Goal: Task Accomplishment & Management: Use online tool/utility

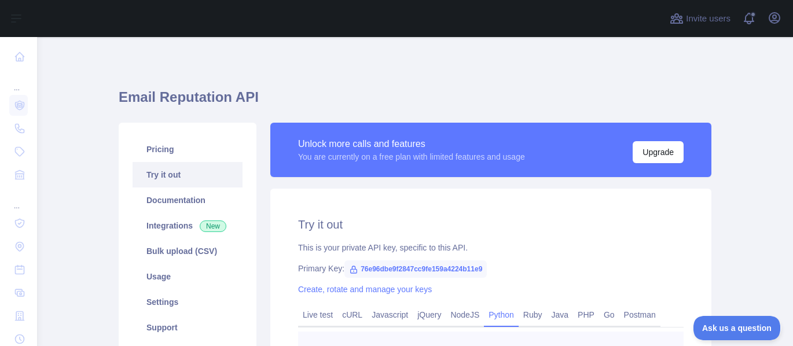
scroll to position [219, 0]
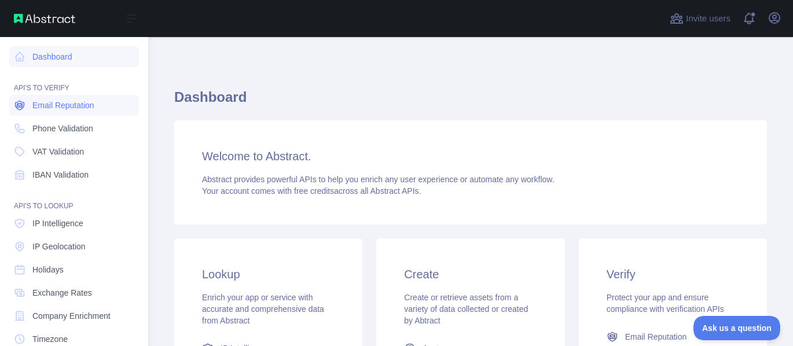
click at [59, 107] on span "Email Reputation" at bounding box center [63, 106] width 62 height 12
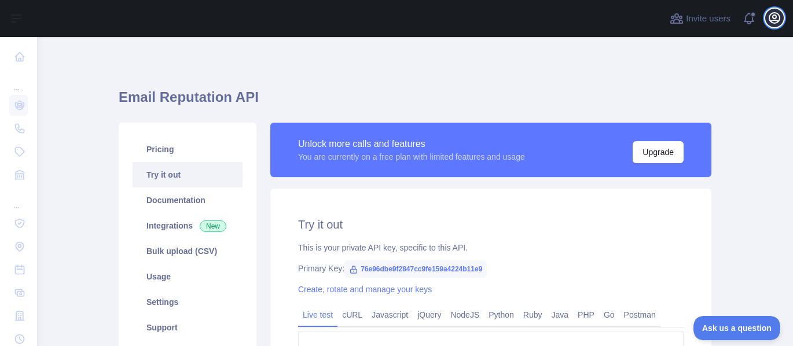
click at [774, 19] on icon "button" at bounding box center [774, 18] width 10 height 10
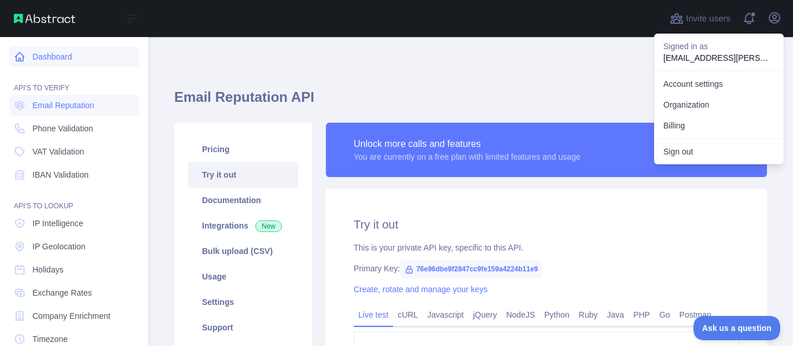
click at [32, 52] on link "Dashboard" at bounding box center [74, 56] width 130 height 21
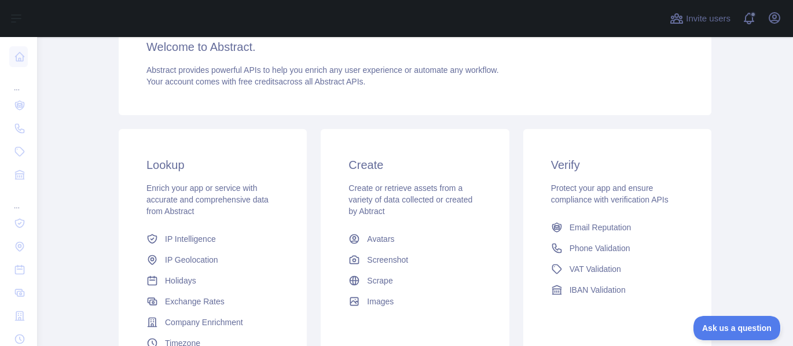
scroll to position [146, 0]
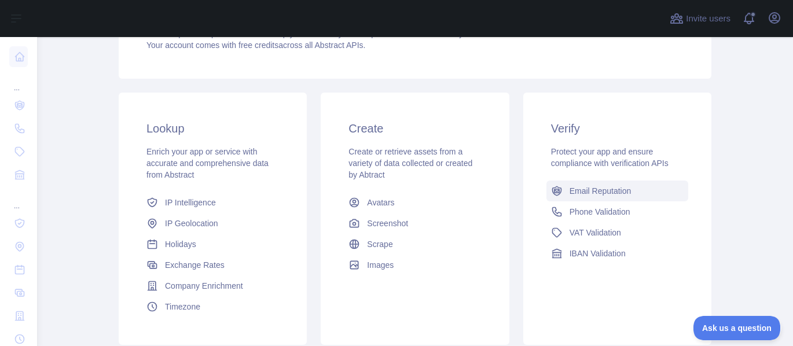
click at [606, 190] on span "Email Reputation" at bounding box center [601, 191] width 62 height 12
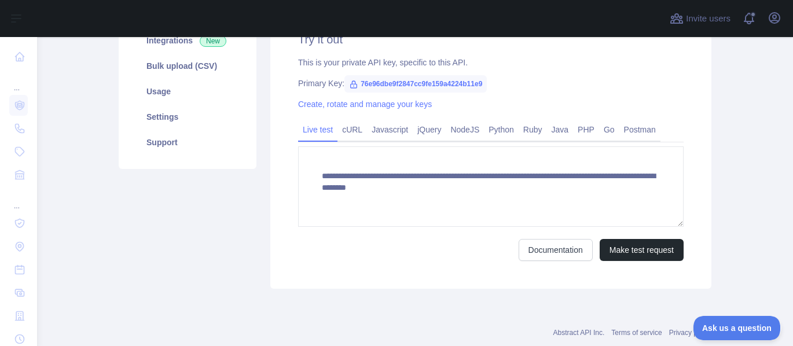
scroll to position [211, 0]
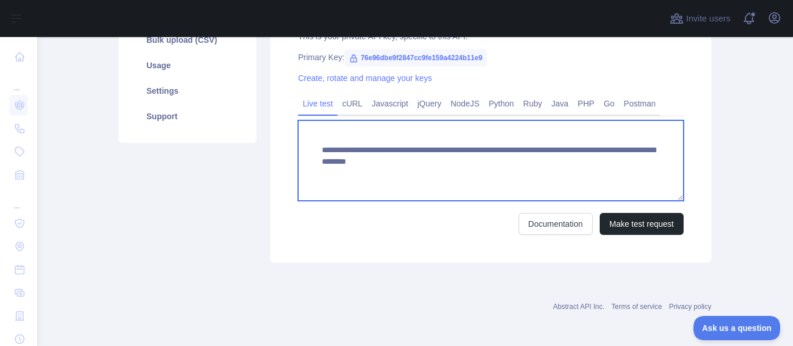
drag, startPoint x: 483, startPoint y: 162, endPoint x: 311, endPoint y: 151, distance: 172.3
click at [311, 151] on textarea "**********" at bounding box center [491, 160] width 386 height 80
